Goal: Information Seeking & Learning: Learn about a topic

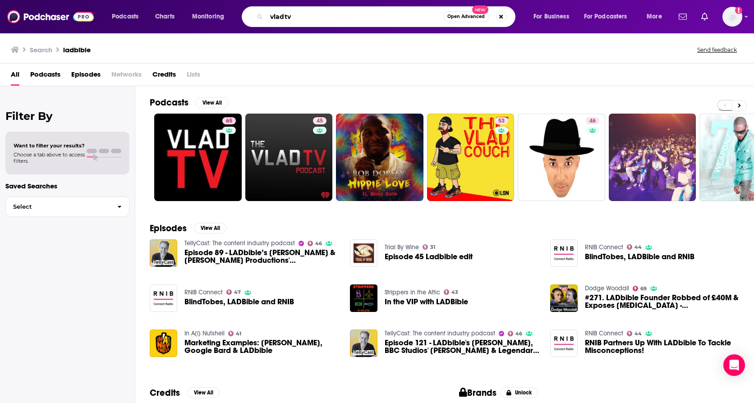
drag, startPoint x: 299, startPoint y: 17, endPoint x: 232, endPoint y: 20, distance: 66.8
click at [232, 20] on div "Podcasts Charts Monitoring vladtv Open Advanced New For Business For Podcasters…" at bounding box center [388, 16] width 565 height 21
type input "ladbible"
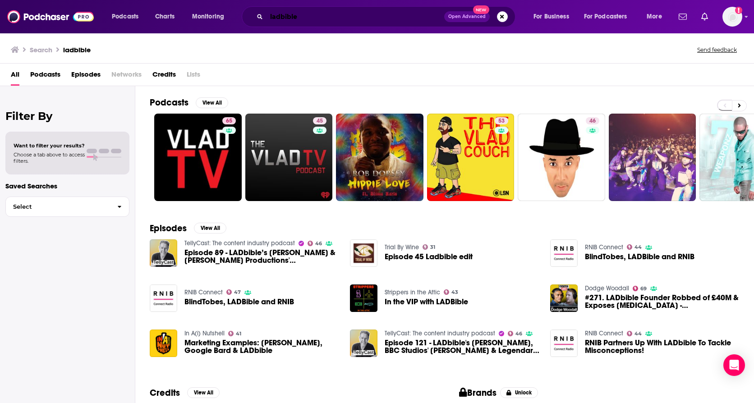
click at [309, 17] on input "ladbible" at bounding box center [356, 16] width 178 height 14
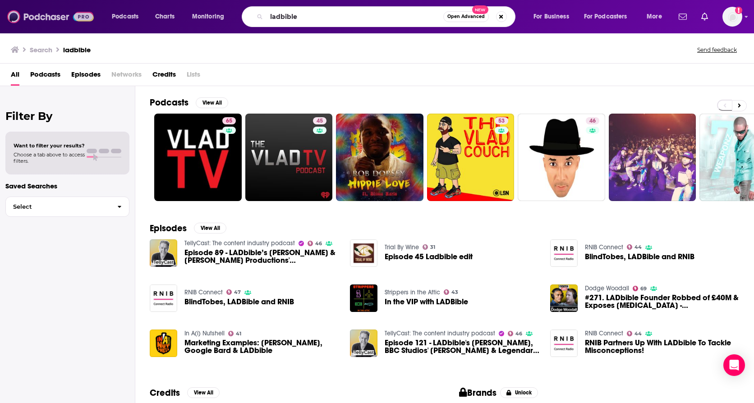
click at [45, 11] on img at bounding box center [50, 16] width 87 height 17
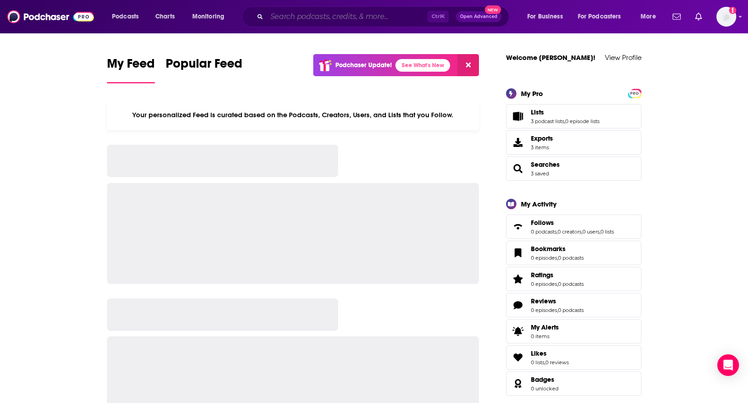
click at [297, 15] on input "Search podcasts, credits, & more..." at bounding box center [347, 16] width 161 height 14
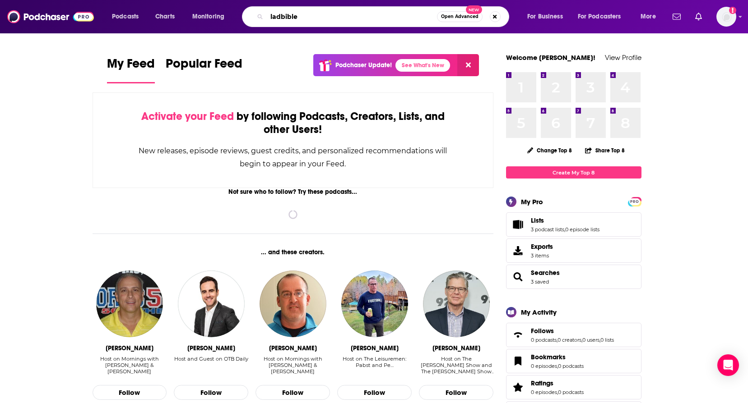
type input "ladbible"
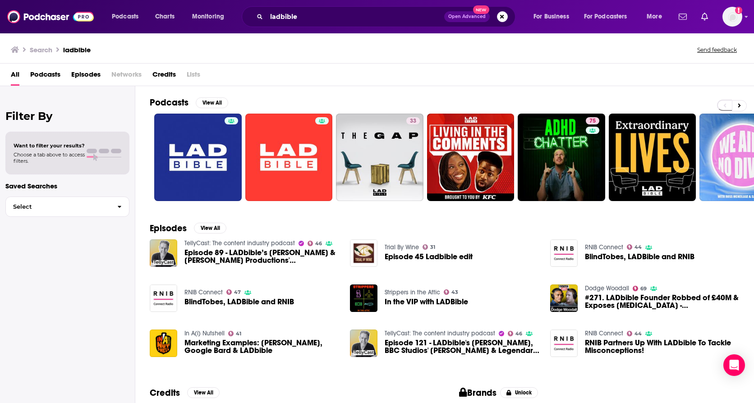
click at [222, 130] on div "Has guests" at bounding box center [230, 134] width 37 height 14
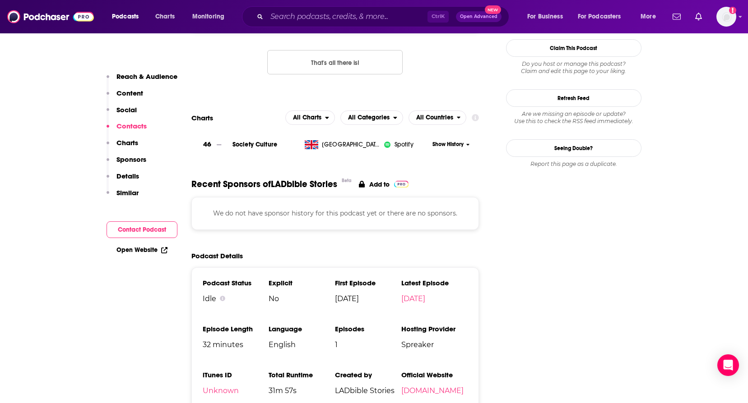
scroll to position [632, 0]
